Goal: Transaction & Acquisition: Purchase product/service

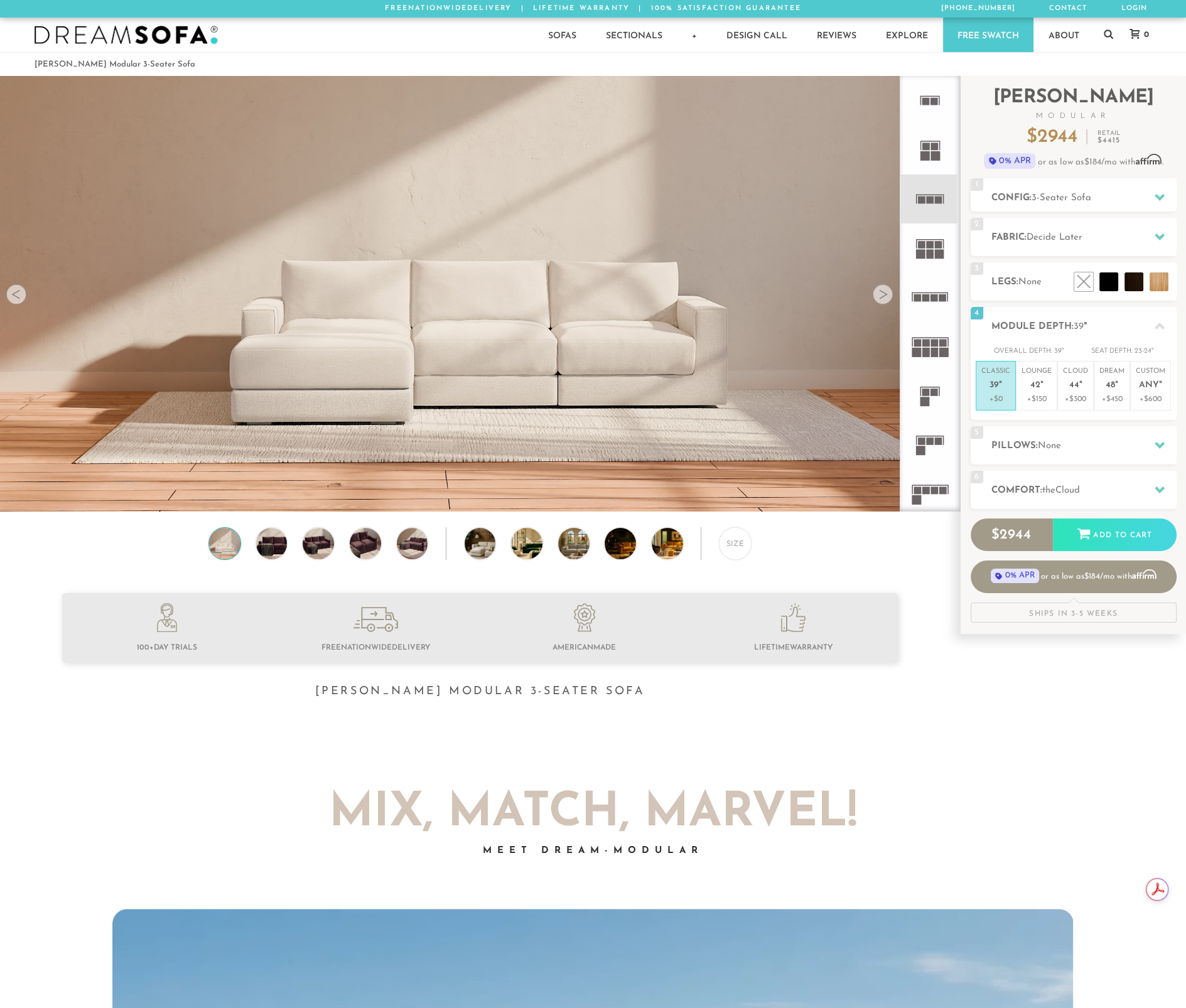
scroll to position [14659, 1185]
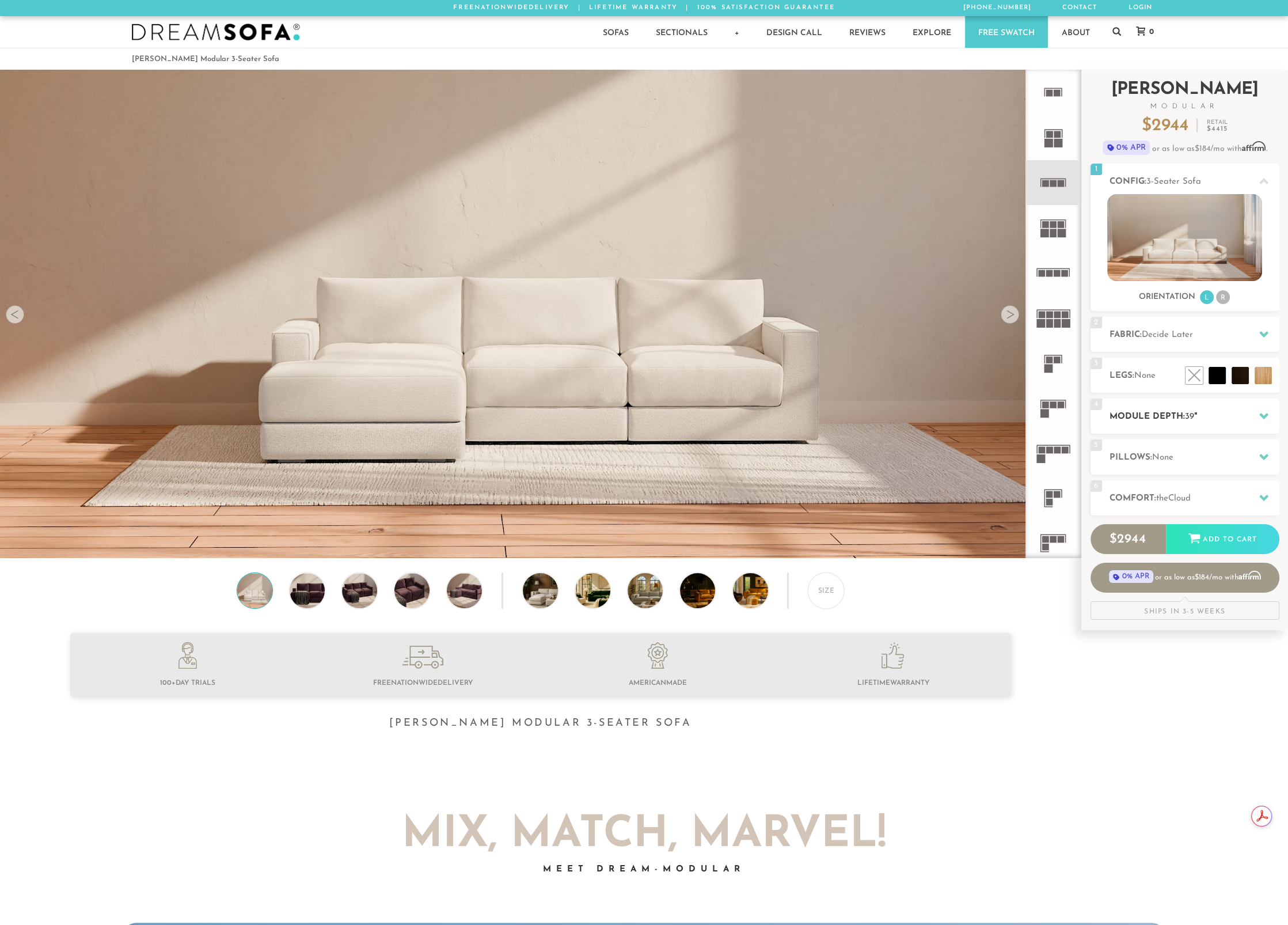
click at [1224, 421] on h2 "Module Depth: 39 "" at bounding box center [1194, 416] width 170 height 13
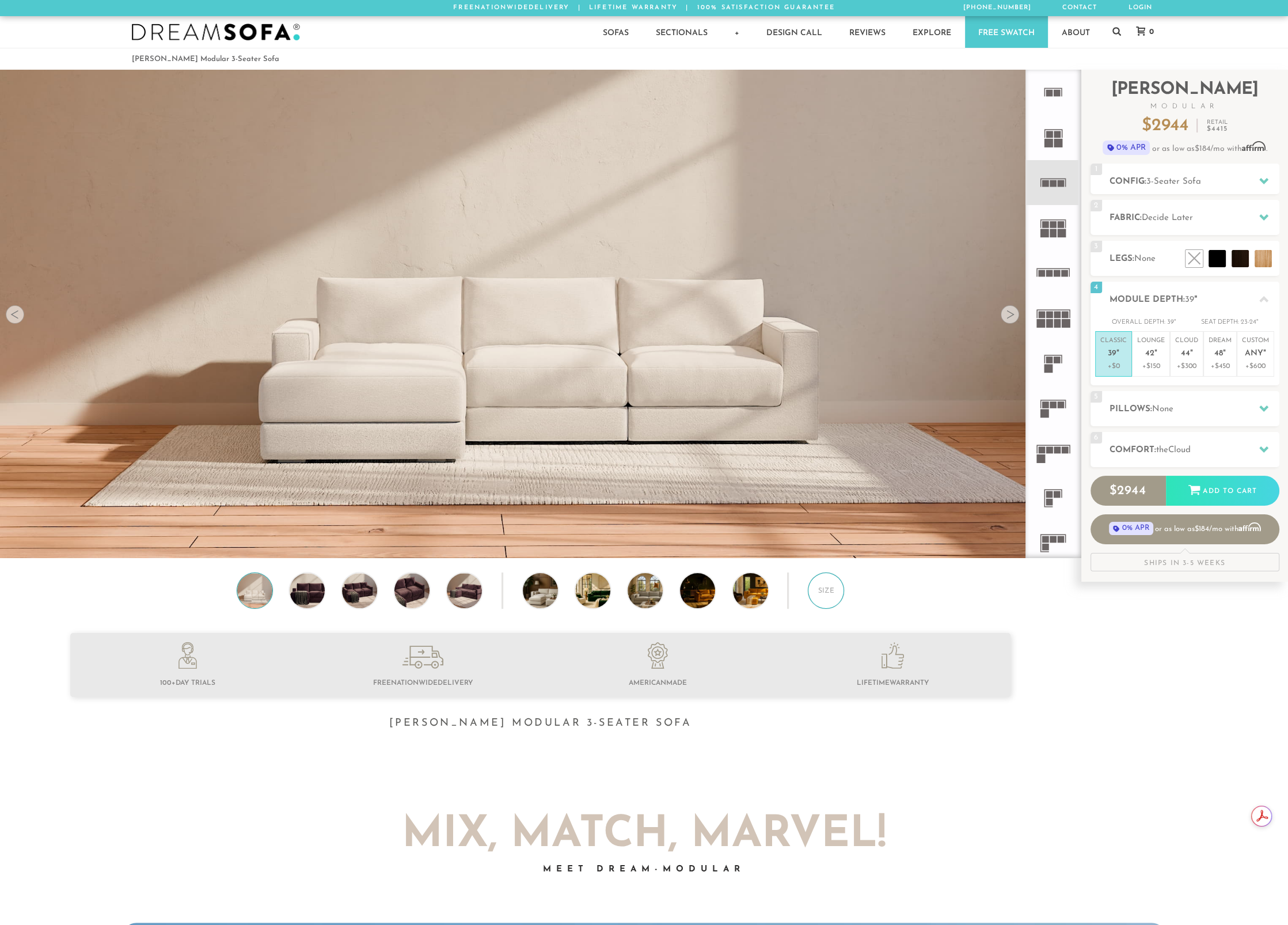
click at [827, 598] on div "Size" at bounding box center [825, 590] width 36 height 36
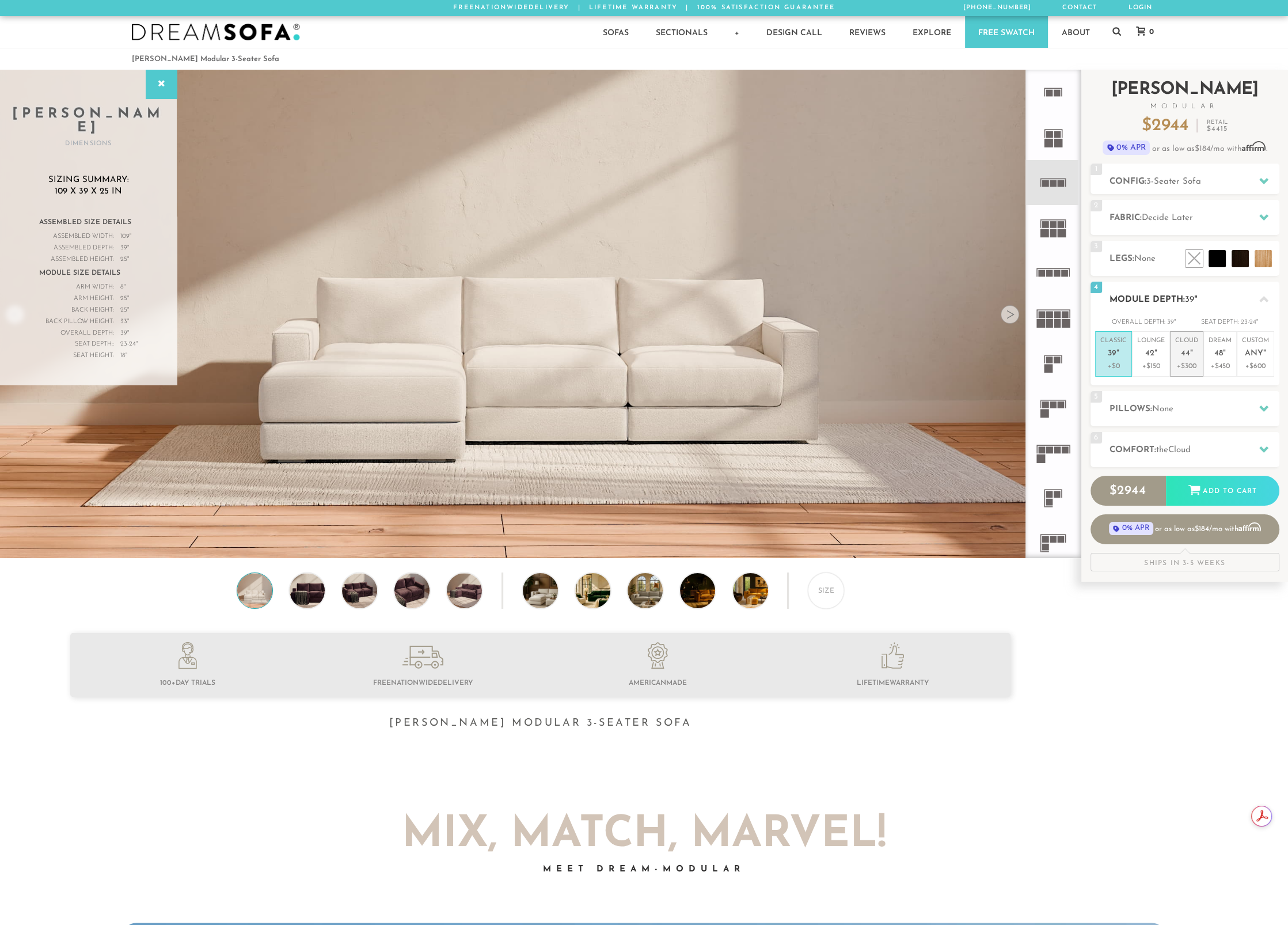
click at [1191, 360] on p "Cloud 44 "" at bounding box center [1186, 349] width 23 height 25
click at [1155, 365] on p "+$150" at bounding box center [1150, 366] width 28 height 11
click at [1257, 318] on div "26-27 "" at bounding box center [1249, 322] width 17 height 11
click at [1126, 356] on p "Classic 39 "" at bounding box center [1114, 349] width 27 height 25
click at [1001, 315] on div at bounding box center [1010, 315] width 18 height 18
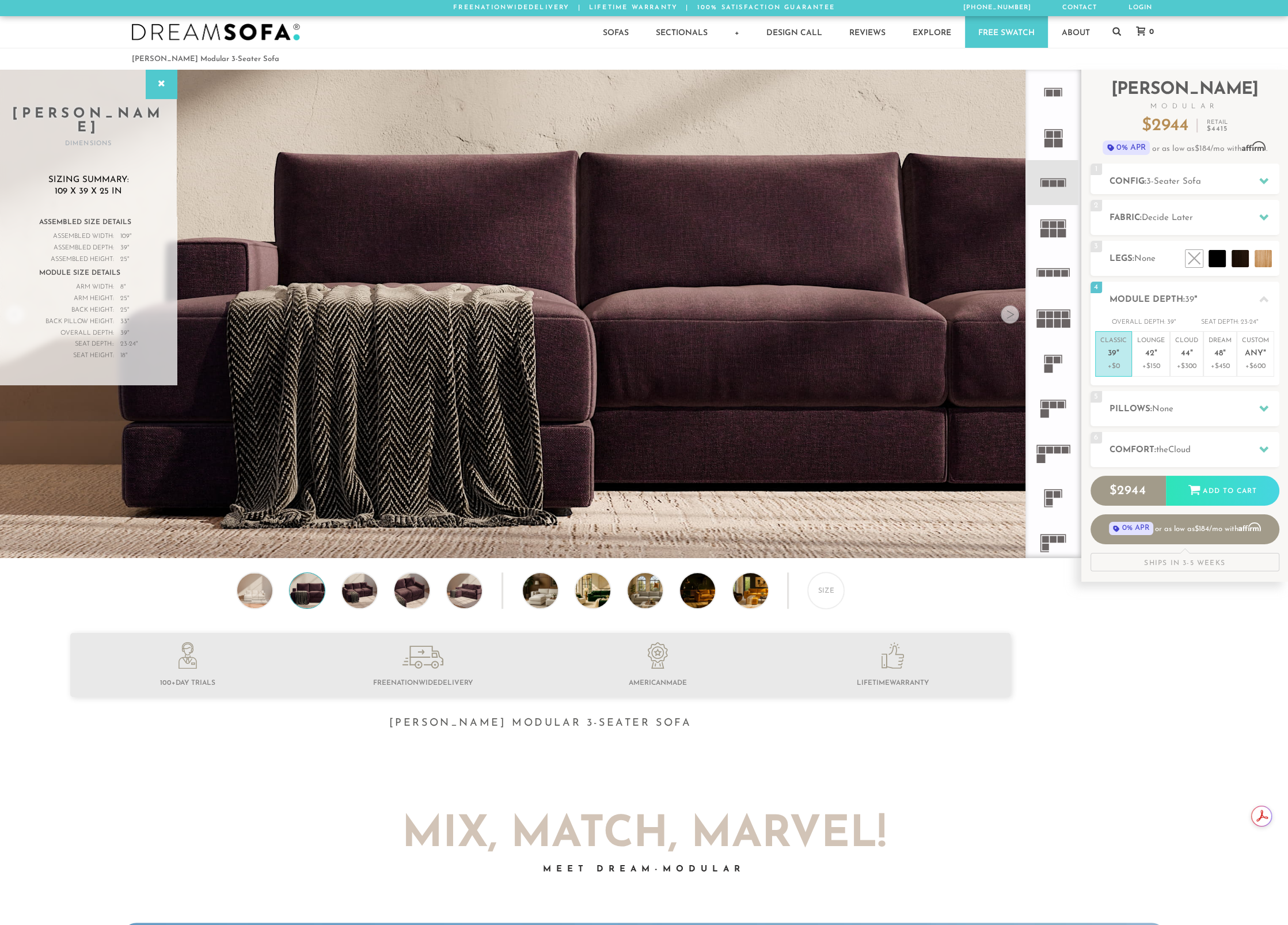
click at [1005, 315] on div at bounding box center [1010, 315] width 18 height 18
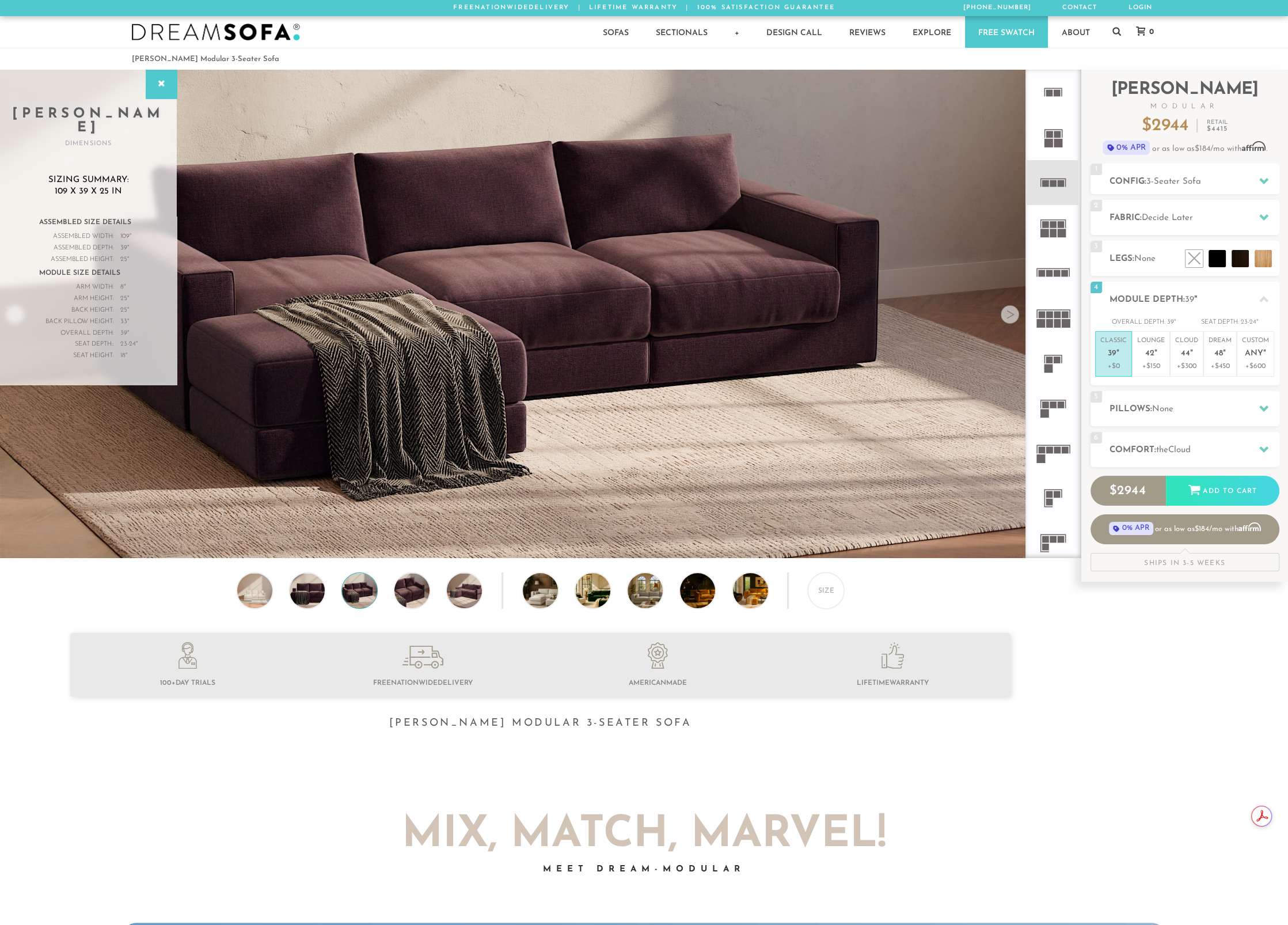
click at [1006, 315] on div at bounding box center [1010, 315] width 18 height 18
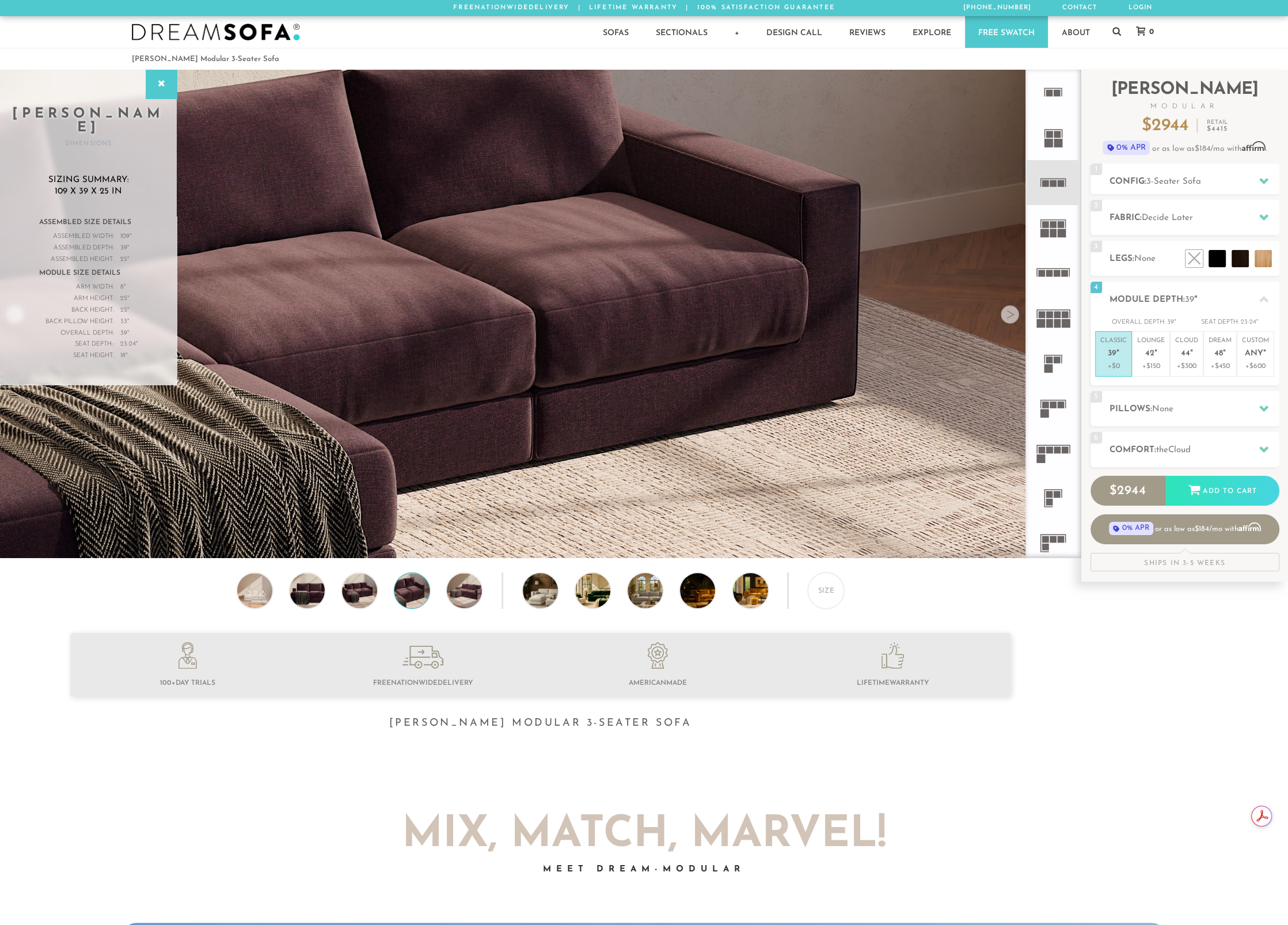
click at [1006, 315] on div at bounding box center [1010, 315] width 18 height 18
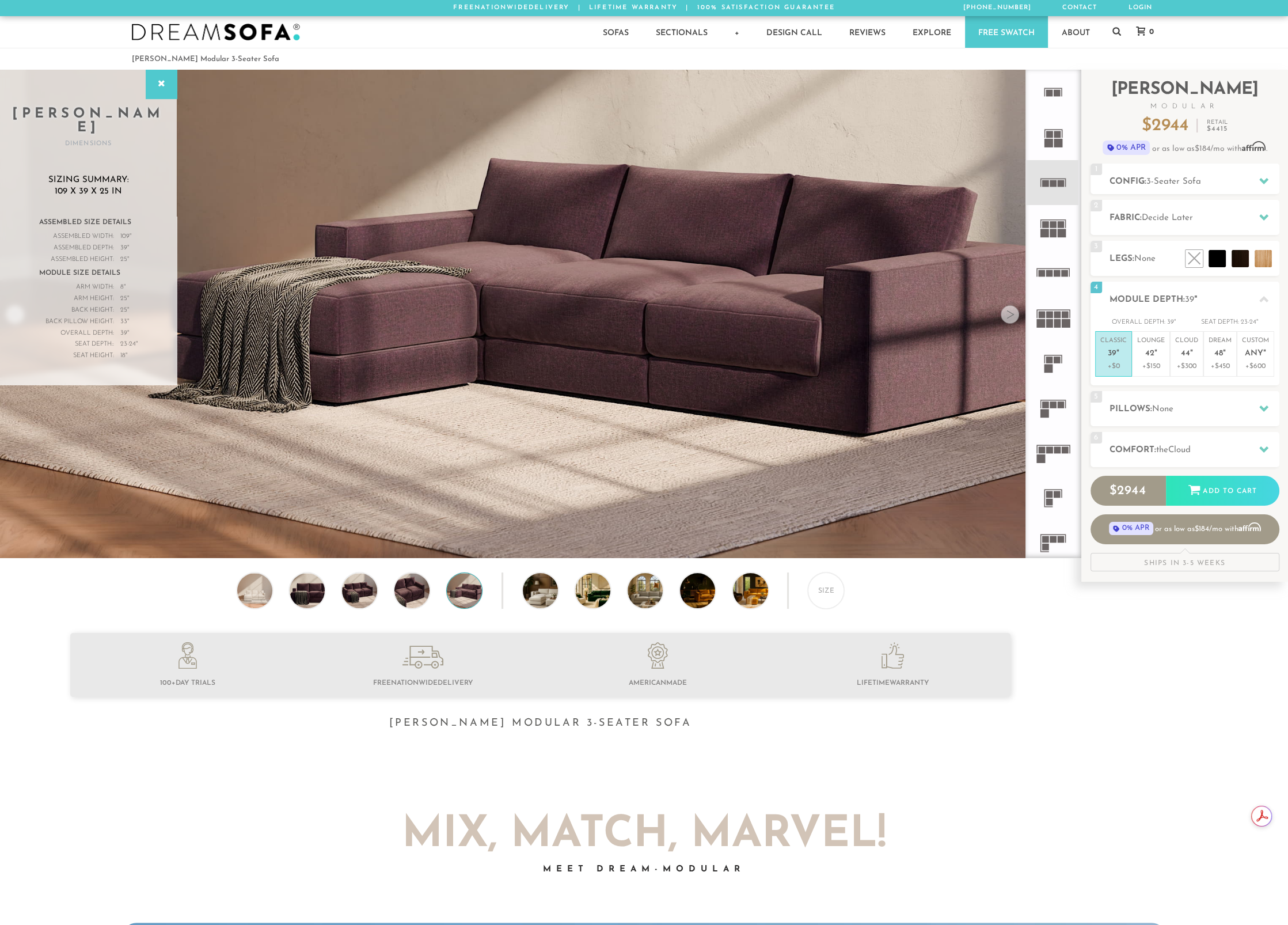
click at [1006, 315] on div at bounding box center [1010, 315] width 18 height 18
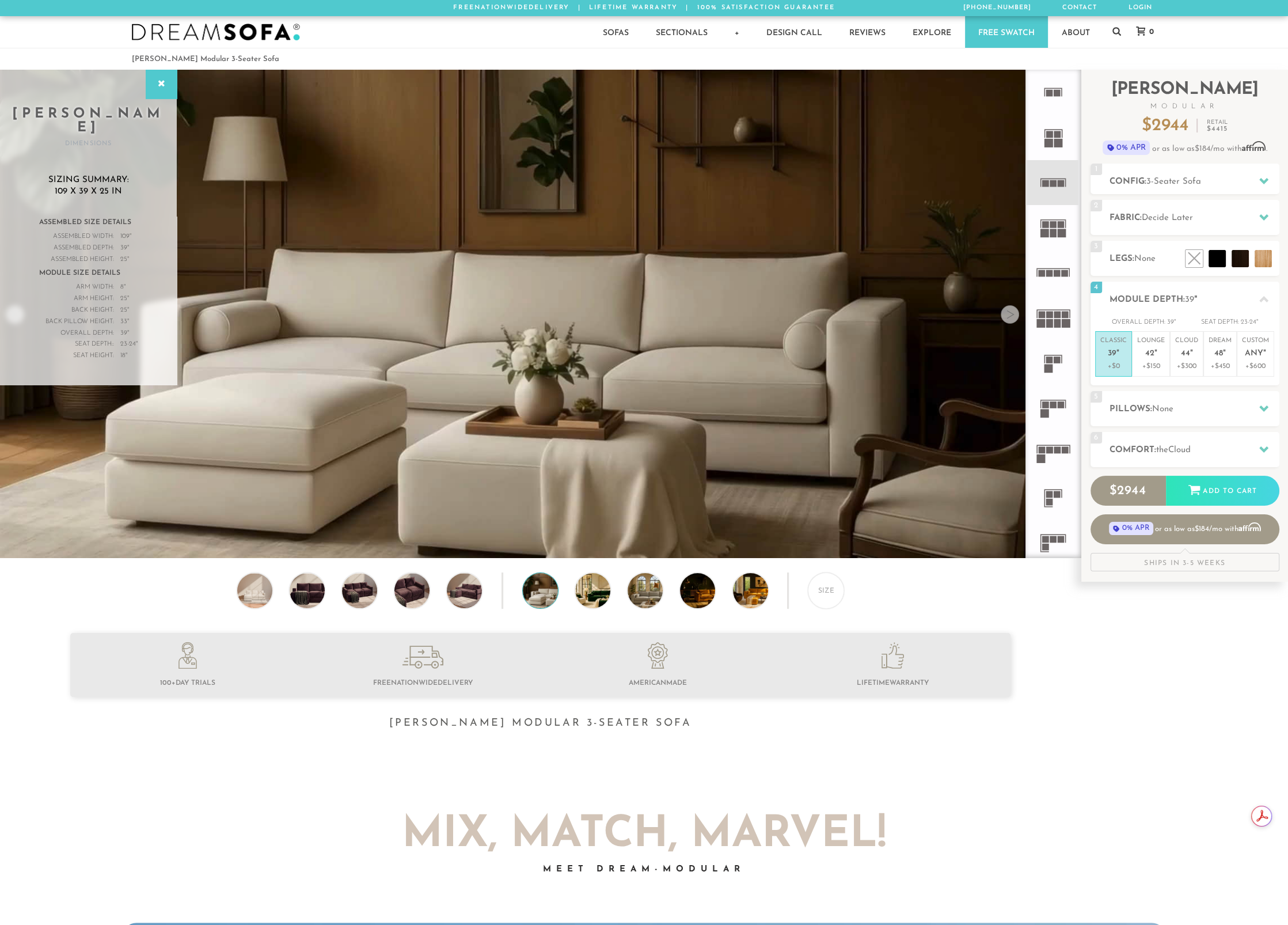
click at [1006, 315] on div at bounding box center [1010, 315] width 18 height 18
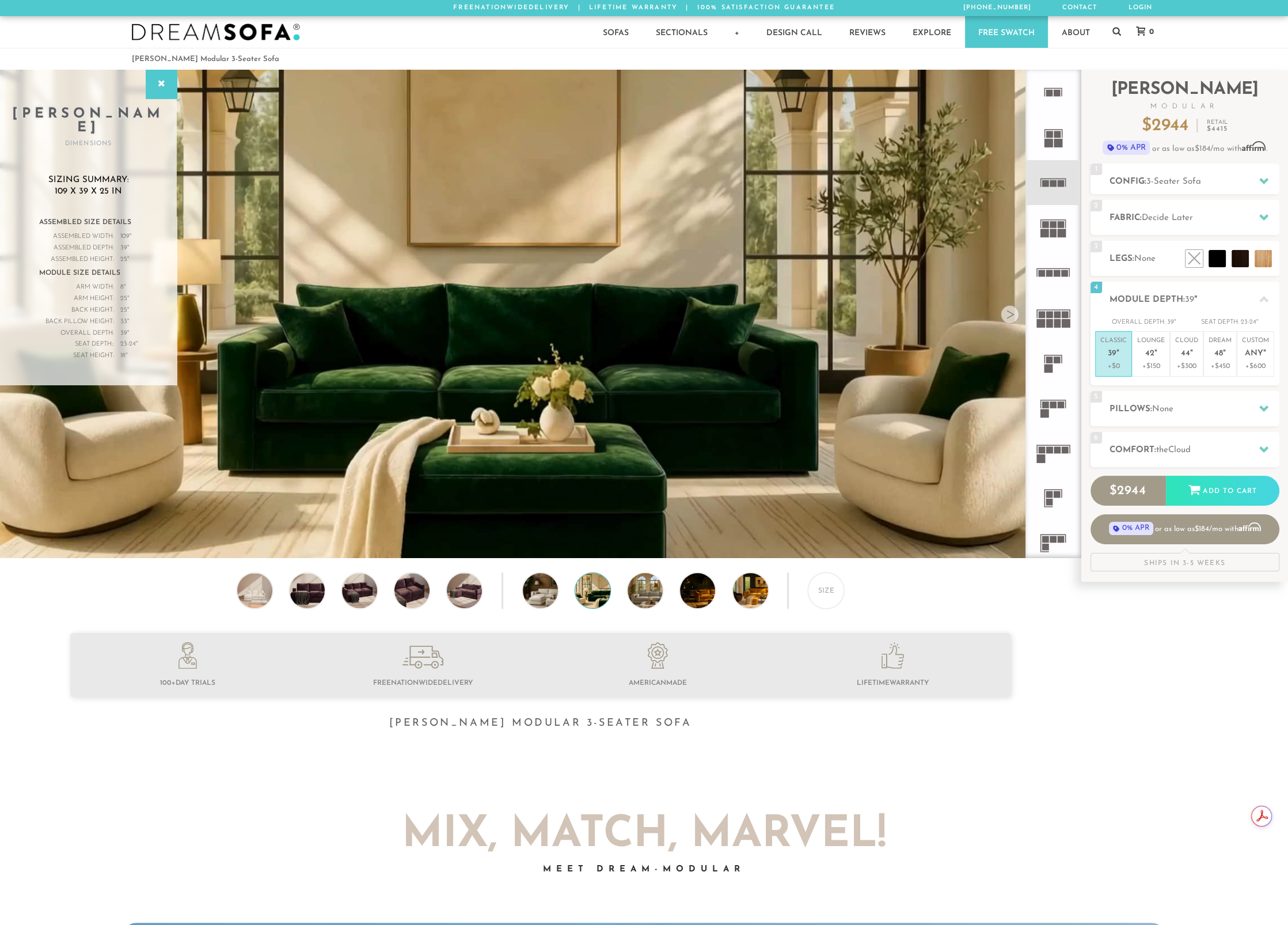
click at [1006, 315] on div at bounding box center [1010, 315] width 18 height 18
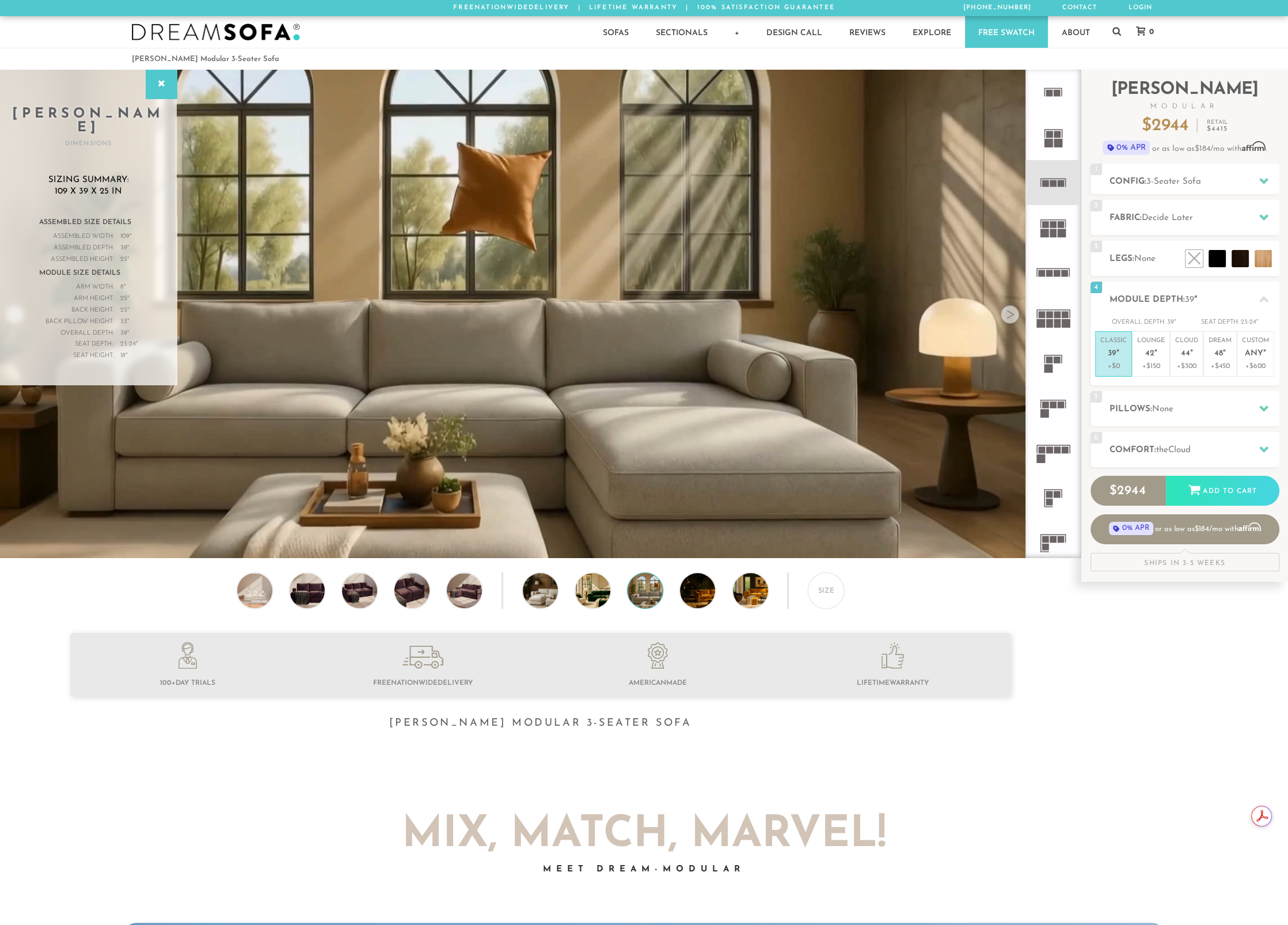
click at [1006, 315] on div at bounding box center [1010, 315] width 18 height 18
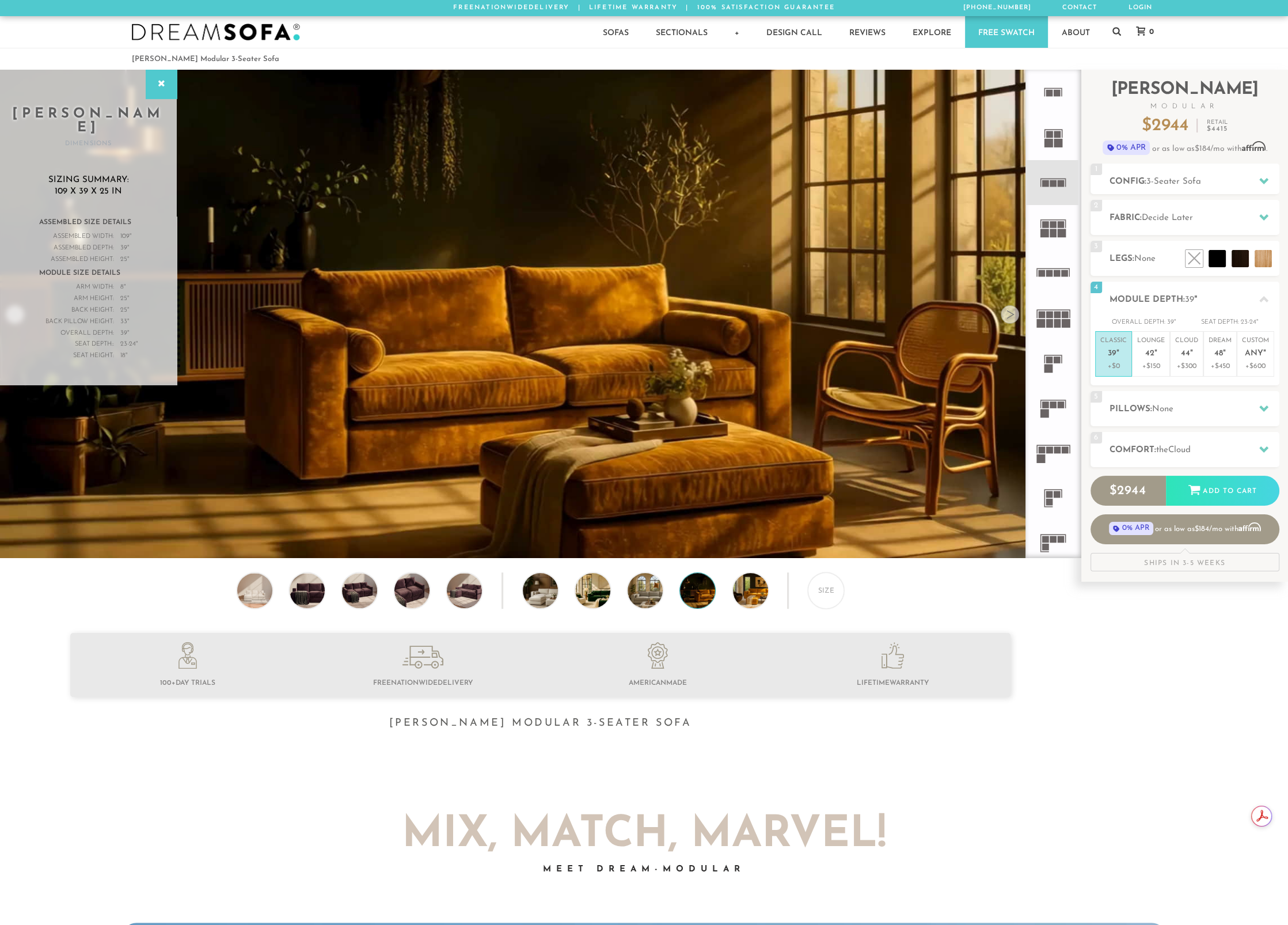
click at [1006, 315] on div at bounding box center [1010, 315] width 18 height 18
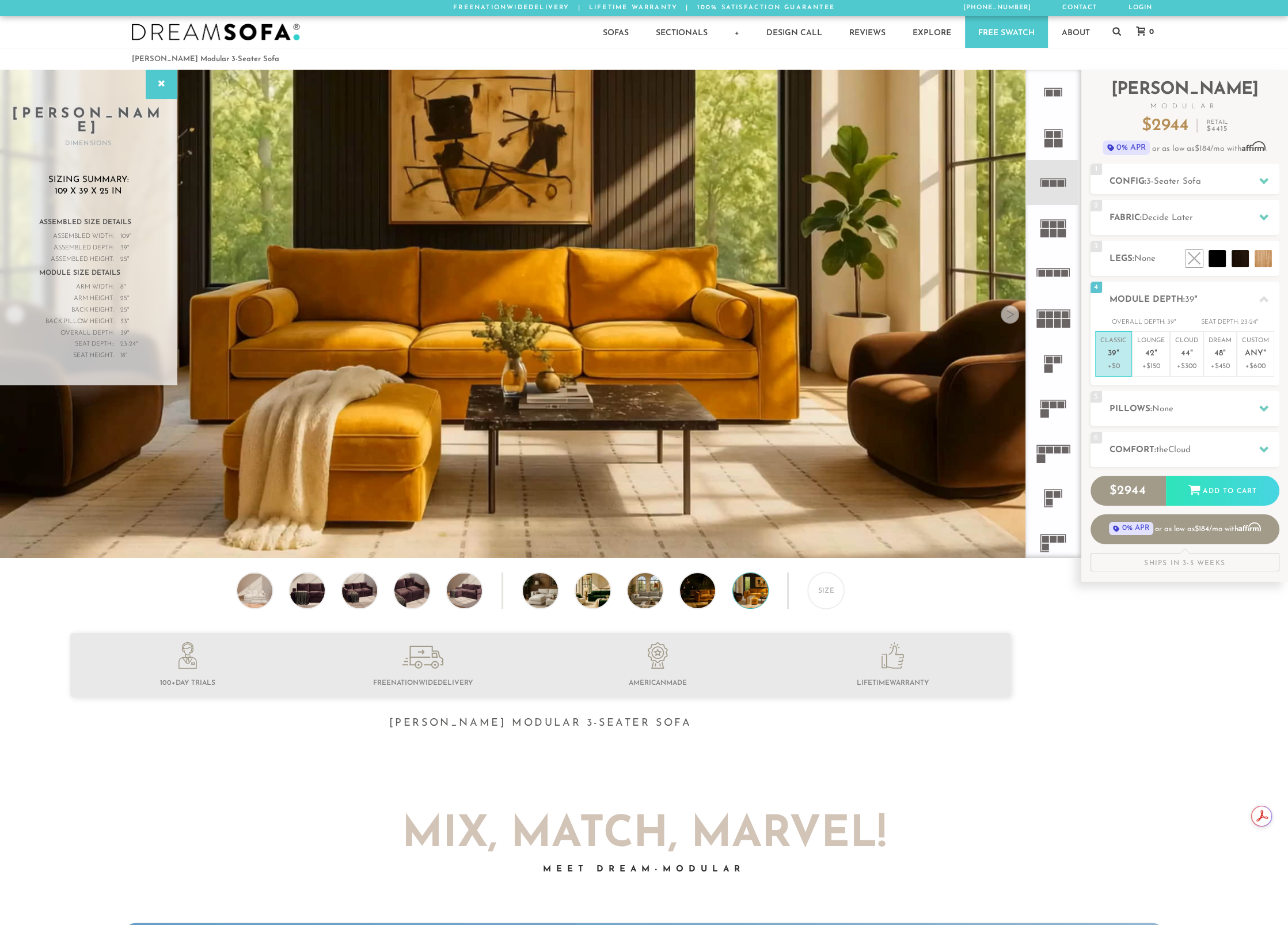
click at [1006, 315] on div at bounding box center [1010, 315] width 18 height 18
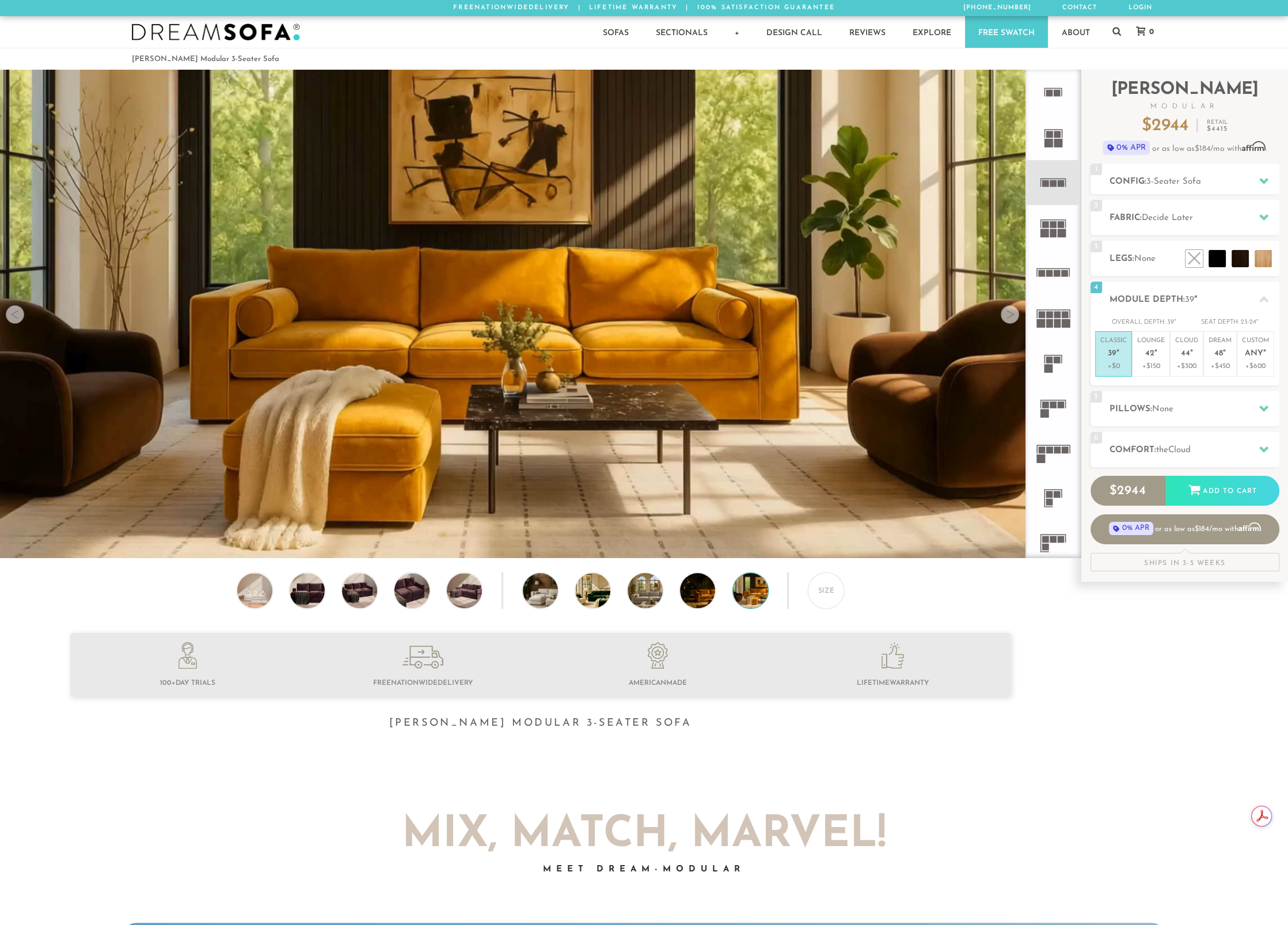
click at [1006, 315] on div at bounding box center [1010, 315] width 18 height 18
